Goal: Use online tool/utility: Utilize a website feature to perform a specific function

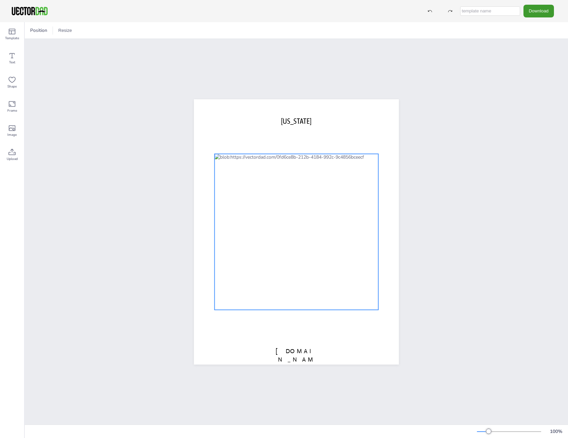
click at [322, 247] on div at bounding box center [297, 231] width 164 height 156
click at [321, 245] on div at bounding box center [297, 231] width 164 height 156
click at [331, 242] on div at bounding box center [297, 231] width 164 height 156
click at [290, 241] on div at bounding box center [297, 231] width 164 height 156
click at [292, 319] on div "[DOMAIN_NAME] [US_STATE]" at bounding box center [296, 231] width 205 height 265
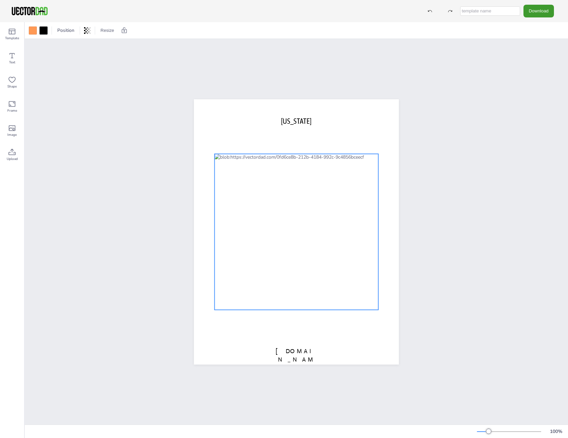
click at [295, 321] on div "[DOMAIN_NAME] [US_STATE] 0 °" at bounding box center [296, 231] width 205 height 265
click at [293, 321] on div "[DOMAIN_NAME] [US_STATE] 0 °" at bounding box center [296, 231] width 205 height 265
click at [296, 250] on div at bounding box center [297, 231] width 164 height 156
click at [446, 286] on div "[DOMAIN_NAME] [US_STATE]" at bounding box center [296, 231] width 543 height 385
